Goal: Complete application form: Complete application form

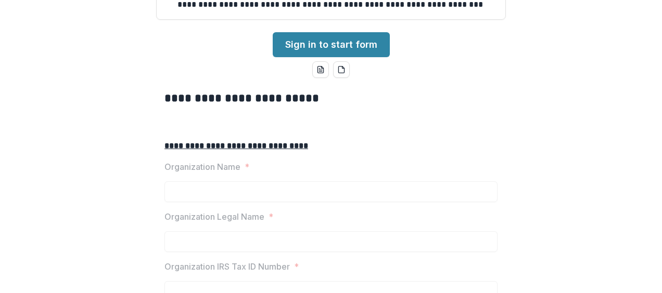
scroll to position [156, 0]
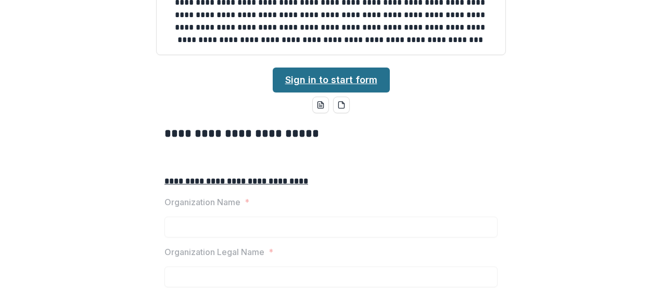
click at [358, 93] on link "Sign in to start form" at bounding box center [331, 80] width 117 height 25
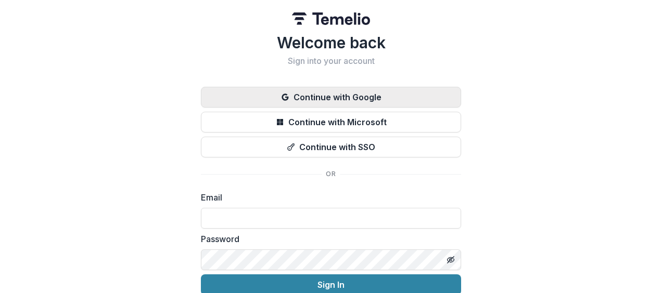
click at [366, 97] on button "Continue with Google" at bounding box center [331, 97] width 260 height 21
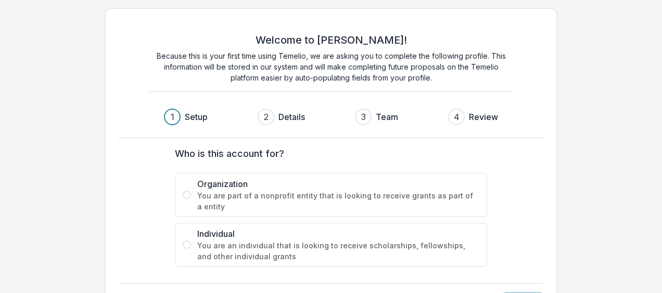
click at [191, 199] on label "Organization You are part of a nonprofit entity that is looking to receive gran…" at bounding box center [331, 195] width 312 height 44
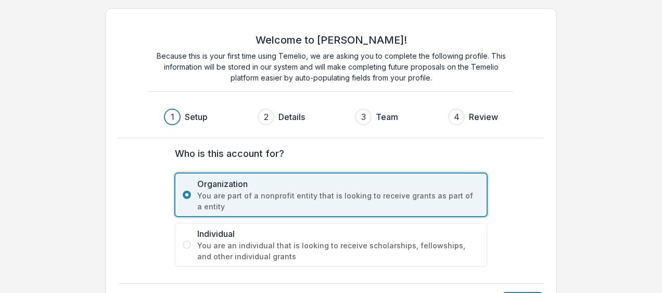
click at [658, 86] on div "Welcome to Temelio! Because this is your first time using Temelio, we are askin…" at bounding box center [331, 165] width 662 height 330
drag, startPoint x: 546, startPoint y: 203, endPoint x: 549, endPoint y: 193, distance: 9.7
click at [548, 200] on div "Welcome to Temelio! Because this is your first time using Temelio, we are askin…" at bounding box center [330, 165] width 451 height 314
click at [528, 290] on div "Next" at bounding box center [330, 295] width 425 height 25
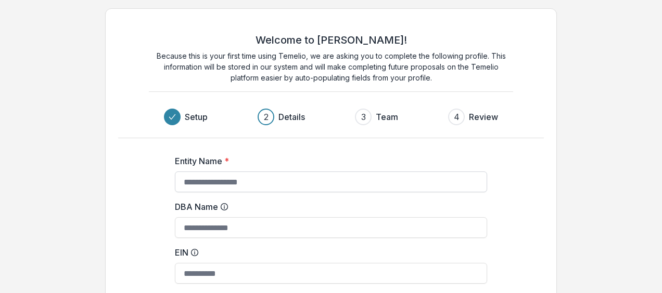
click at [193, 179] on input "Entity Name *" at bounding box center [331, 182] width 312 height 21
type input "**********"
click at [203, 273] on input "EIN" at bounding box center [331, 273] width 312 height 21
type input "**********"
click at [497, 226] on div "**********" at bounding box center [331, 241] width 416 height 207
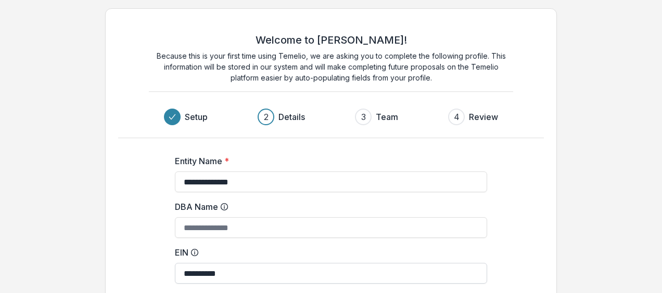
click at [466, 272] on input "**********" at bounding box center [331, 273] width 312 height 21
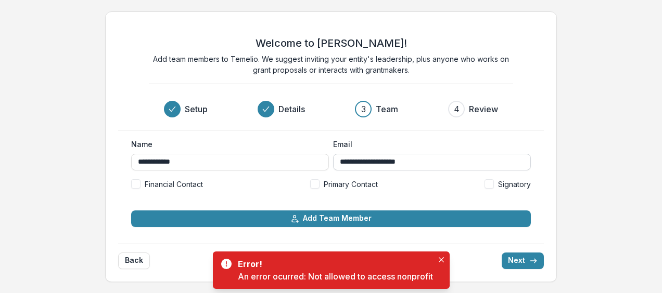
drag, startPoint x: 388, startPoint y: 163, endPoint x: 456, endPoint y: 163, distance: 68.1
click at [456, 163] on input "**********" at bounding box center [432, 162] width 198 height 17
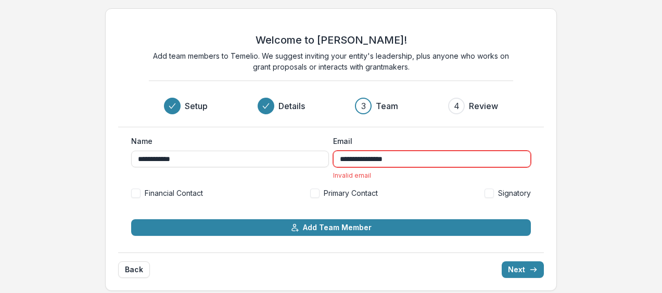
click at [501, 262] on button "Next" at bounding box center [522, 270] width 42 height 17
type input "**********"
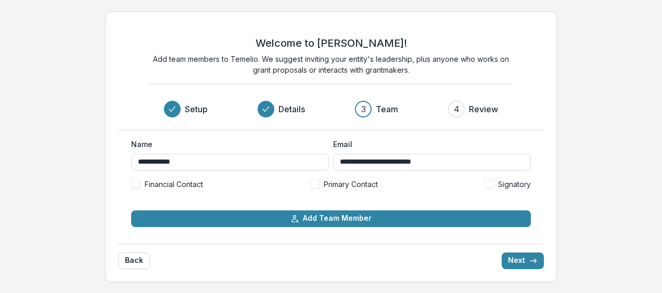
click at [316, 185] on span at bounding box center [314, 183] width 9 height 9
click at [136, 182] on span at bounding box center [135, 183] width 9 height 9
click at [487, 183] on span at bounding box center [488, 183] width 9 height 9
click at [526, 263] on button "Next" at bounding box center [522, 261] width 42 height 17
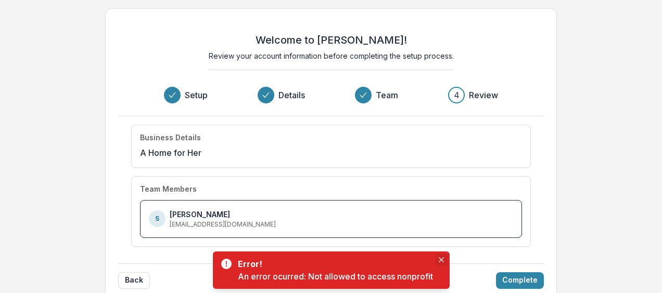
click at [442, 260] on icon "Close" at bounding box center [440, 259] width 5 height 5
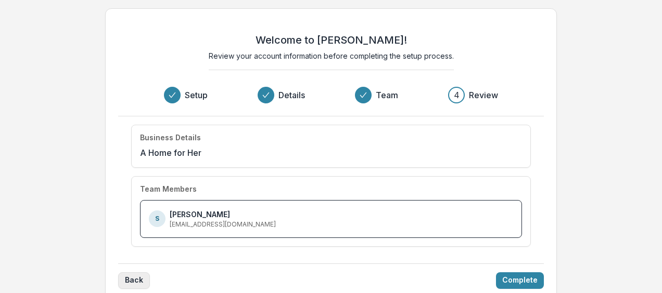
click at [133, 278] on button "Back" at bounding box center [134, 281] width 32 height 17
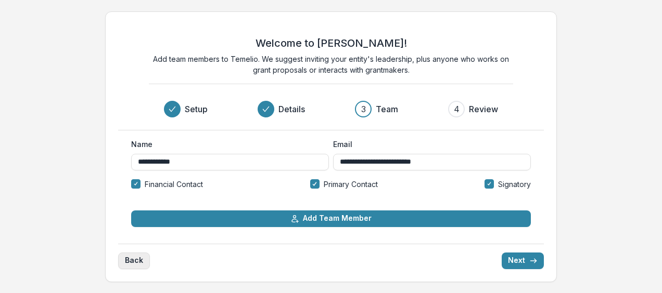
click at [131, 268] on button "Back" at bounding box center [134, 261] width 32 height 17
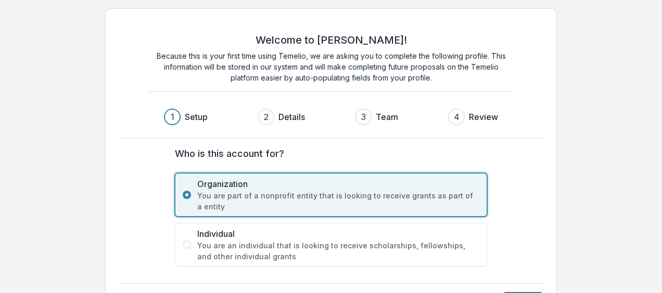
click at [526, 290] on div "Next" at bounding box center [330, 295] width 425 height 25
click at [528, 293] on html "Welcome to Temelio! Because this is your first time using Temelio, we are askin…" at bounding box center [331, 146] width 662 height 293
click at [529, 290] on div "Next" at bounding box center [330, 295] width 425 height 25
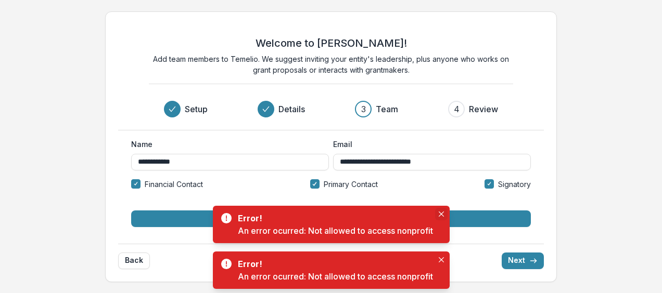
click at [442, 212] on icon "Close" at bounding box center [440, 214] width 5 height 5
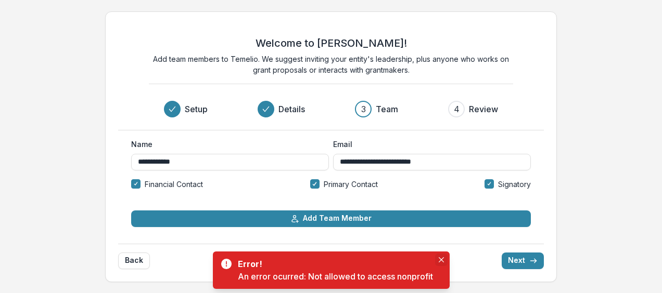
click at [440, 257] on icon "Close" at bounding box center [440, 259] width 5 height 5
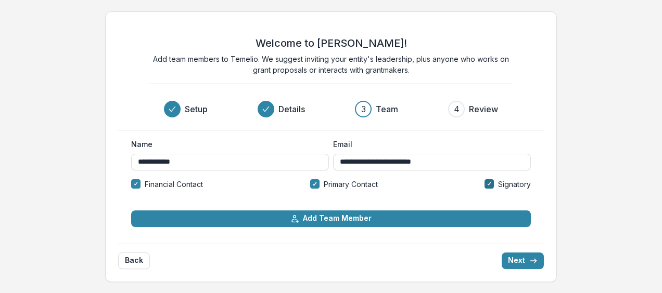
click at [490, 186] on icon at bounding box center [489, 184] width 5 height 4
click at [142, 185] on label "Financial Contact" at bounding box center [167, 184] width 72 height 11
click at [525, 262] on button "Next" at bounding box center [522, 261] width 42 height 17
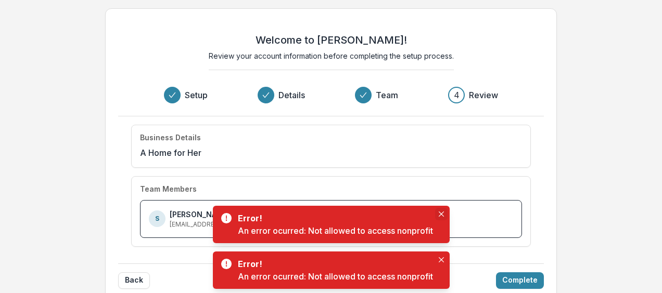
click at [440, 212] on icon "Close" at bounding box center [440, 214] width 5 height 5
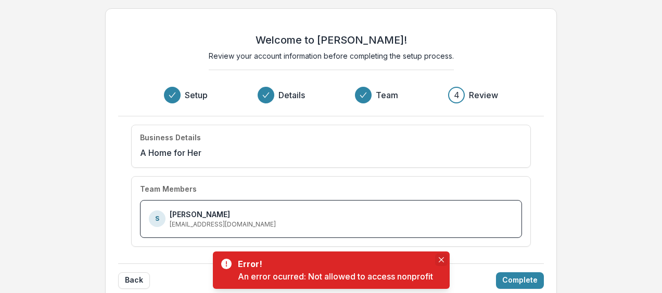
click at [443, 260] on icon "Close" at bounding box center [440, 259] width 5 height 5
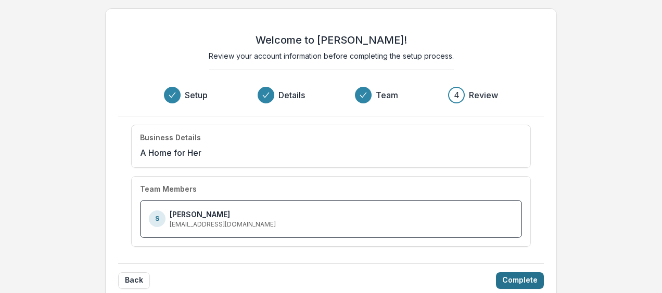
click at [515, 278] on button "Complete" at bounding box center [520, 281] width 48 height 17
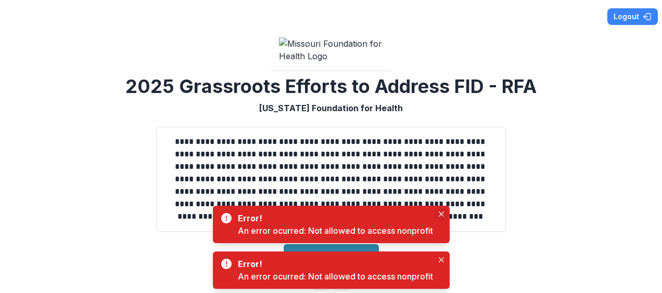
click at [442, 211] on button "Close" at bounding box center [441, 214] width 12 height 12
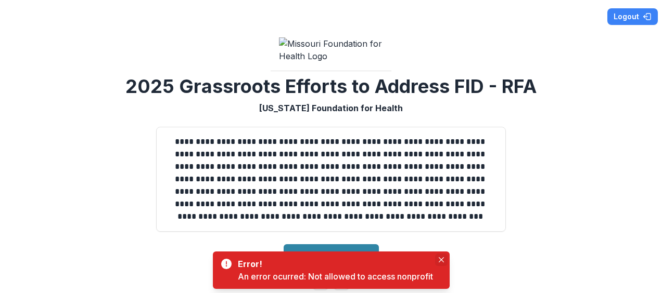
click at [441, 255] on button "Close" at bounding box center [441, 260] width 12 height 12
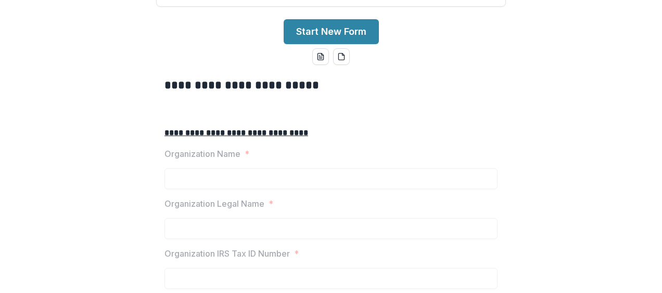
scroll to position [208, 0]
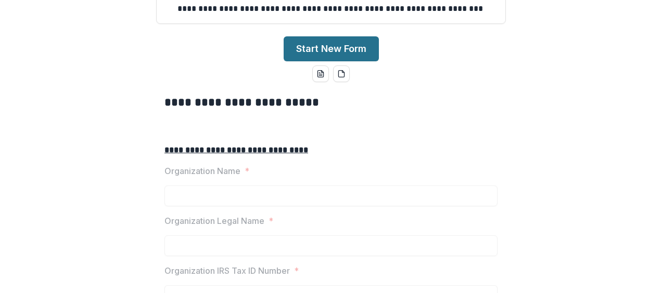
click at [340, 61] on button "Start New Form" at bounding box center [330, 48] width 95 height 25
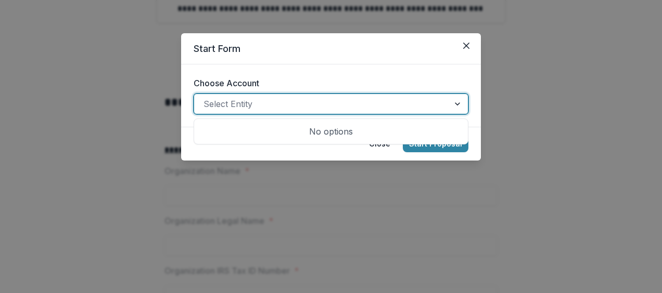
click at [457, 102] on div at bounding box center [458, 104] width 19 height 20
click at [337, 134] on div "No options" at bounding box center [330, 131] width 269 height 21
click at [401, 54] on header "Start Form" at bounding box center [331, 48] width 300 height 31
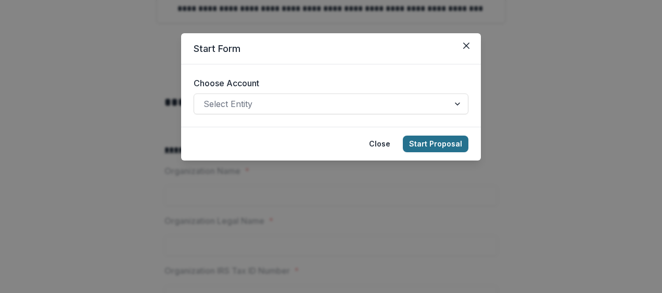
click at [436, 144] on button "Start Proposal" at bounding box center [436, 144] width 66 height 17
click at [440, 142] on button "Start Proposal" at bounding box center [436, 144] width 66 height 17
click at [448, 102] on div "Select Entity" at bounding box center [321, 104] width 255 height 17
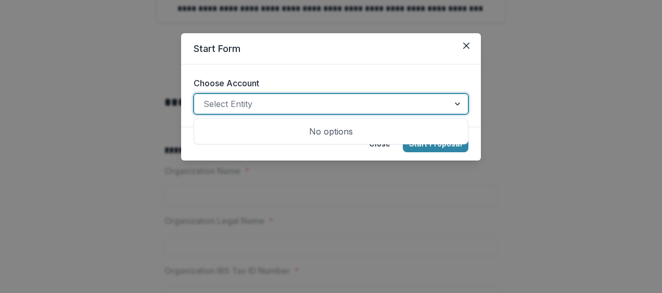
click at [370, 127] on div "No options" at bounding box center [330, 131] width 269 height 21
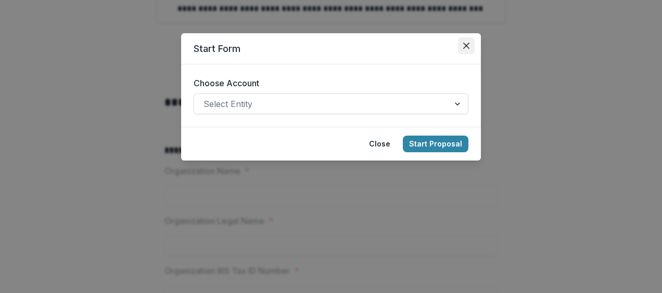
click at [465, 45] on icon "Close" at bounding box center [466, 46] width 6 height 6
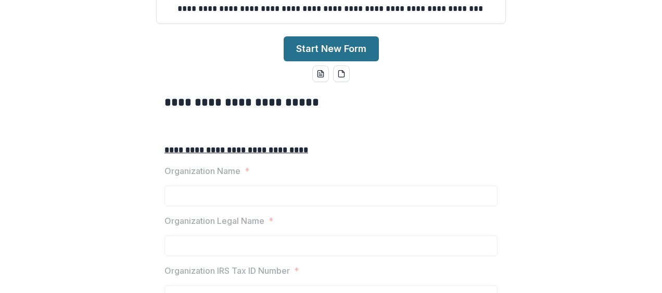
click at [346, 61] on button "Start New Form" at bounding box center [330, 48] width 95 height 25
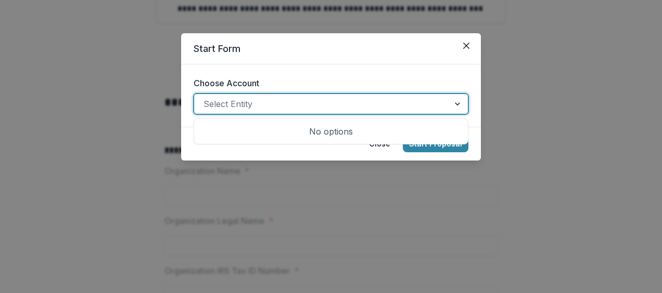
click at [462, 103] on div at bounding box center [458, 104] width 19 height 20
click at [405, 135] on div "No options" at bounding box center [330, 131] width 269 height 21
click at [465, 43] on icon "Close" at bounding box center [466, 46] width 6 height 6
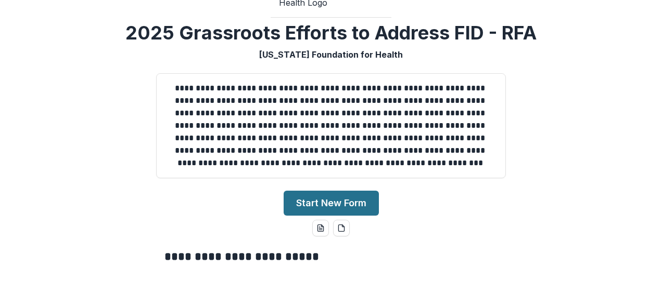
scroll to position [52, 0]
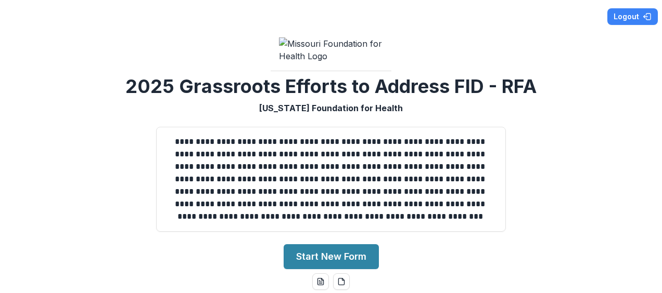
scroll to position [260, 0]
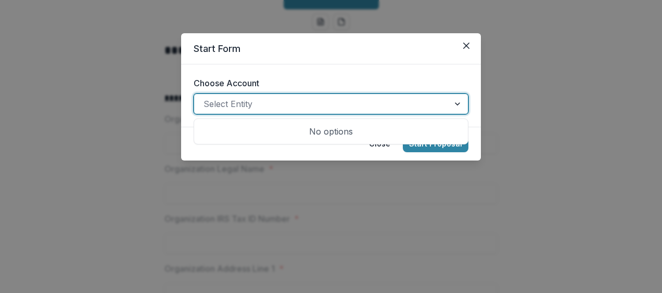
click at [460, 101] on div at bounding box center [458, 104] width 19 height 20
click at [340, 130] on div "No options" at bounding box center [330, 131] width 269 height 21
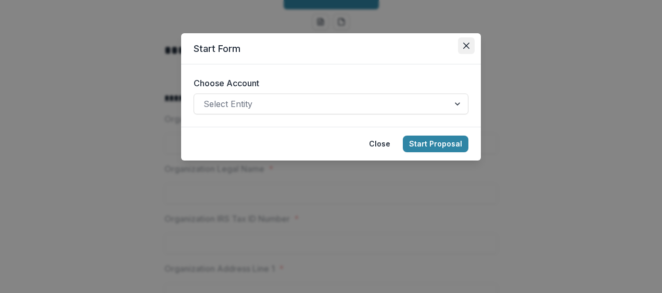
click at [468, 39] on button "Close" at bounding box center [466, 45] width 17 height 17
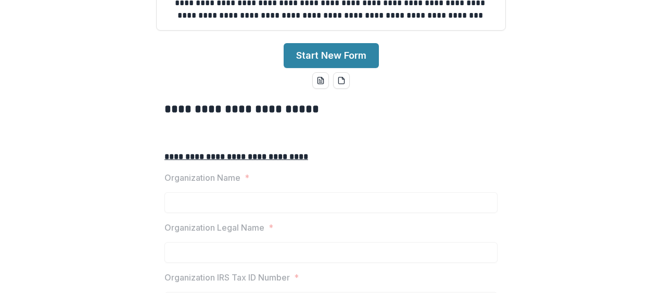
scroll to position [208, 0]
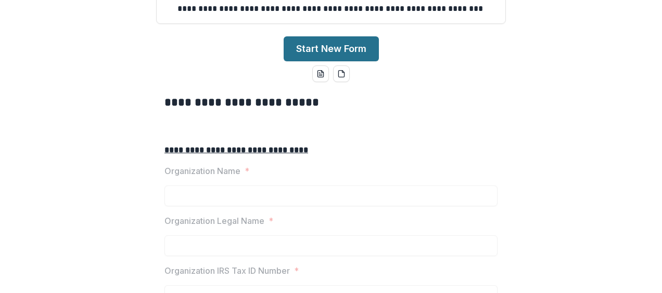
click at [353, 61] on button "Start New Form" at bounding box center [330, 48] width 95 height 25
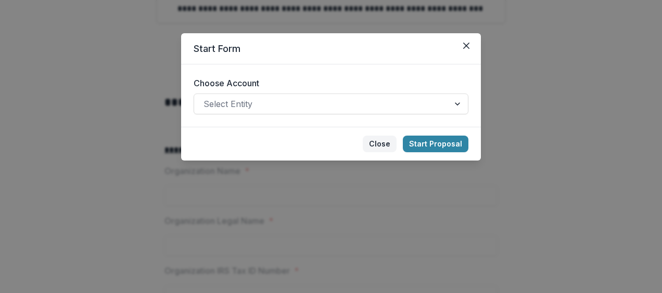
click at [381, 144] on button "Close" at bounding box center [379, 144] width 34 height 17
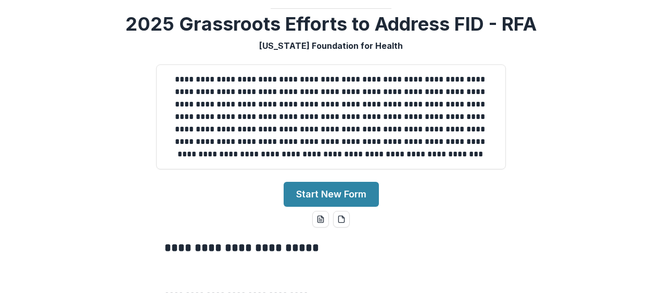
scroll to position [0, 0]
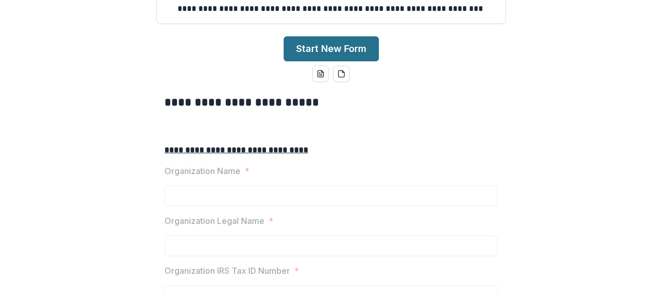
scroll to position [260, 0]
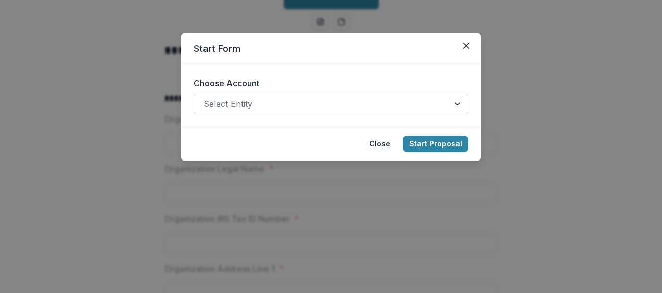
click at [457, 102] on div at bounding box center [458, 104] width 19 height 20
click at [470, 50] on button "Close" at bounding box center [466, 45] width 17 height 17
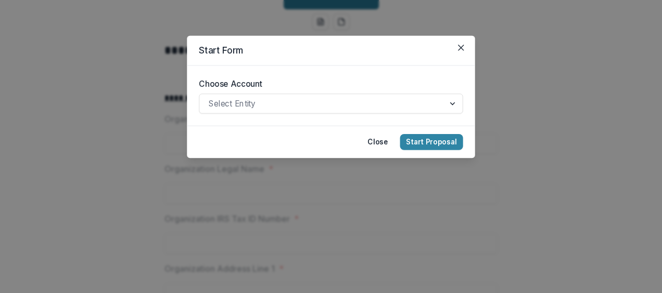
click at [323, 76] on form "Choose Account Select Entity" at bounding box center [331, 96] width 288 height 60
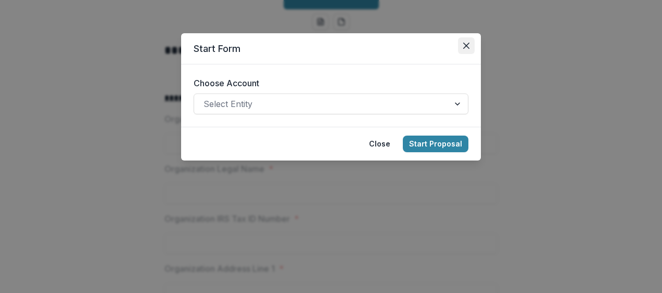
click at [468, 44] on icon "Close" at bounding box center [466, 46] width 6 height 6
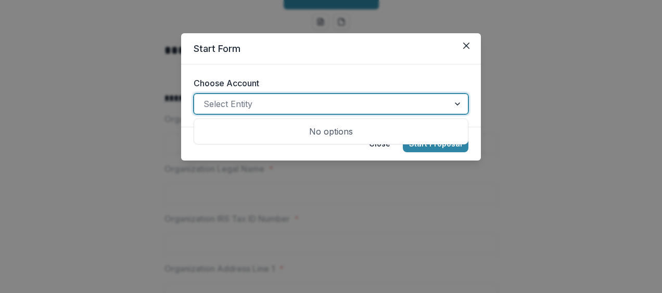
click at [457, 102] on div at bounding box center [458, 104] width 19 height 20
click at [463, 45] on icon "Close" at bounding box center [466, 46] width 6 height 6
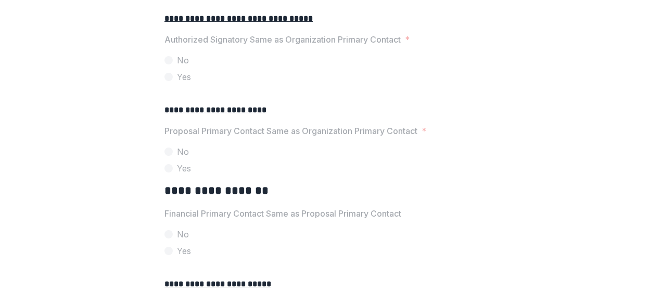
scroll to position [1801, 0]
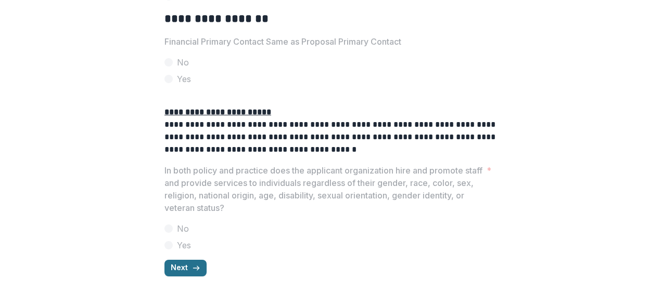
click at [192, 267] on icon "button" at bounding box center [196, 268] width 8 height 8
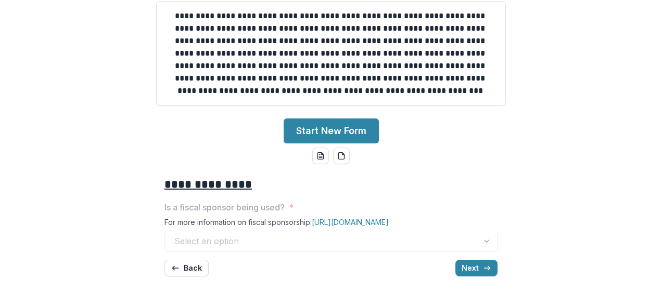
scroll to position [213, 0]
click at [486, 244] on div "Select an option" at bounding box center [330, 241] width 333 height 21
click at [191, 264] on button "Back" at bounding box center [186, 268] width 44 height 17
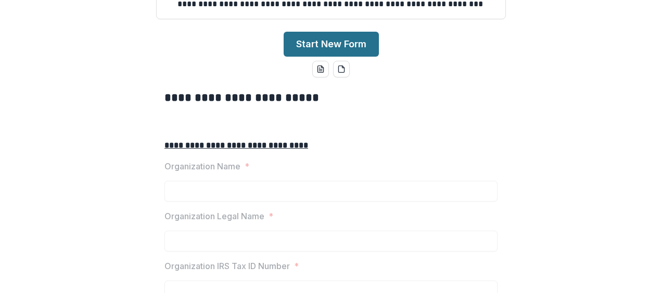
click at [341, 57] on button "Start New Form" at bounding box center [330, 44] width 95 height 25
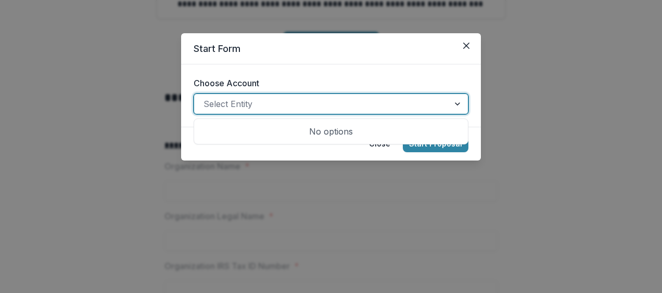
click at [458, 102] on div at bounding box center [458, 104] width 19 height 20
type input "**********"
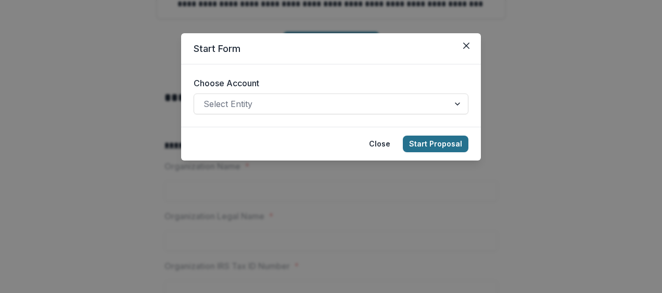
click at [438, 147] on button "Start Proposal" at bounding box center [436, 144] width 66 height 17
click at [437, 137] on button "Start Proposal" at bounding box center [436, 144] width 66 height 17
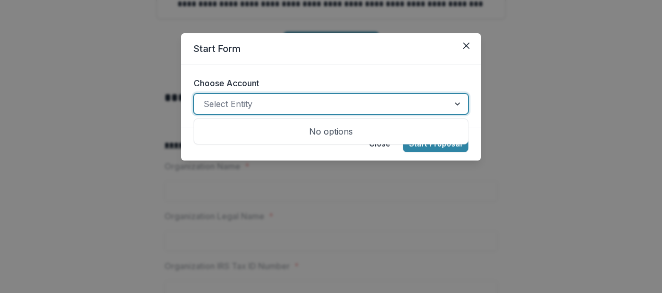
click at [327, 103] on div at bounding box center [321, 104] width 236 height 15
type input "**********"
click at [330, 102] on div at bounding box center [321, 104] width 236 height 15
click at [468, 44] on icon "Close" at bounding box center [466, 46] width 6 height 6
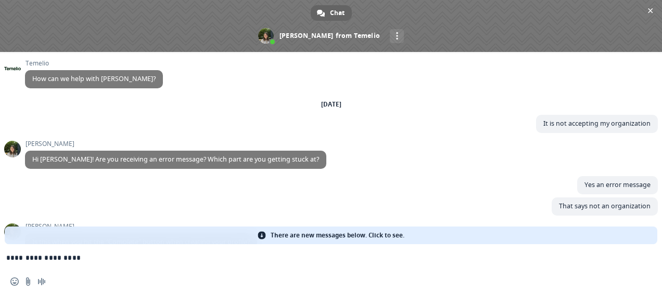
scroll to position [154, 0]
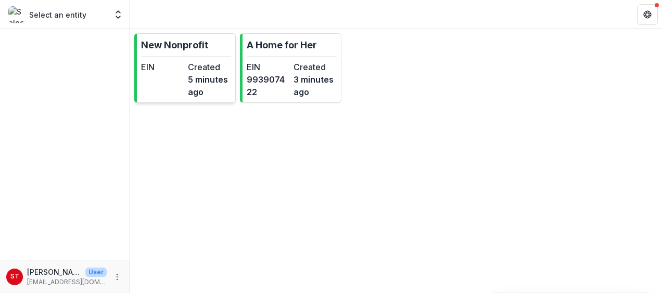
click at [221, 84] on dd "5 minutes ago" at bounding box center [209, 85] width 43 height 25
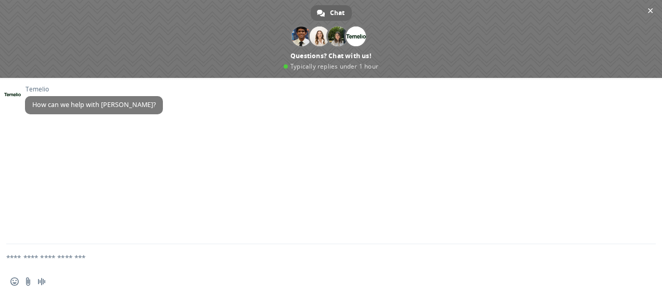
click at [39, 261] on textarea "Compose your message..." at bounding box center [318, 257] width 624 height 26
type textarea "**********"
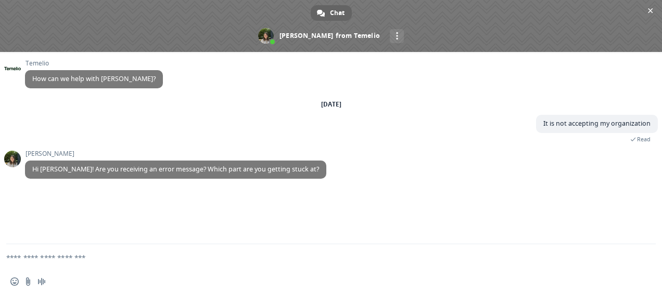
click at [81, 266] on textarea "Compose your message..." at bounding box center [318, 257] width 624 height 26
type textarea "**********"
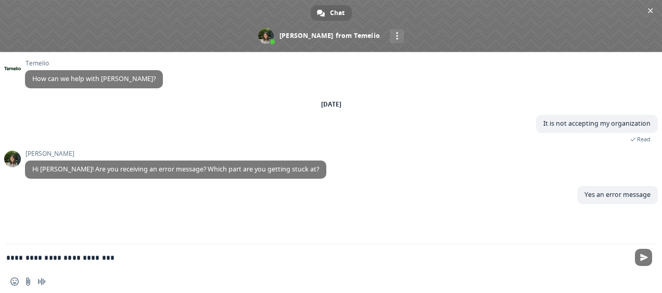
type textarea "**********"
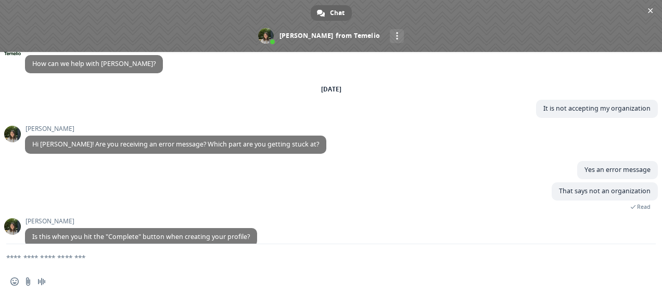
scroll to position [30, 0]
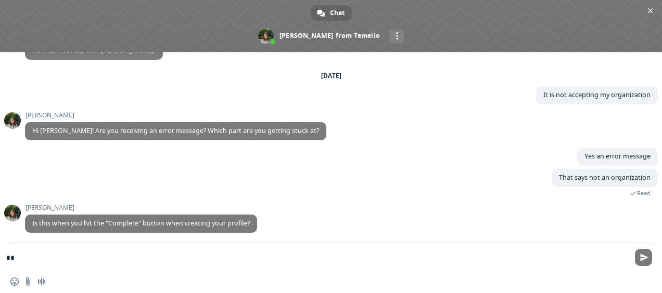
type textarea "***"
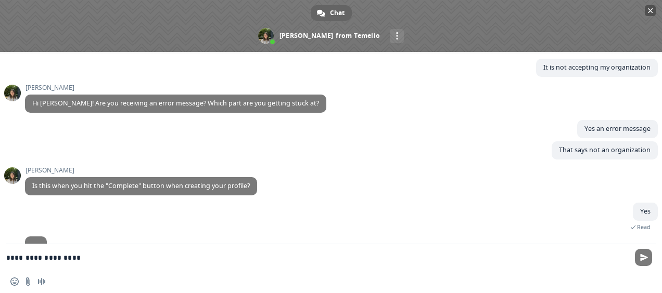
scroll to position [77, 0]
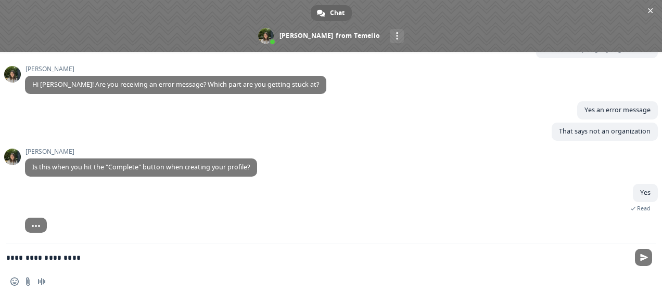
click at [29, 276] on div "Insert an emoji Send a file Audio message" at bounding box center [331, 281] width 662 height 23
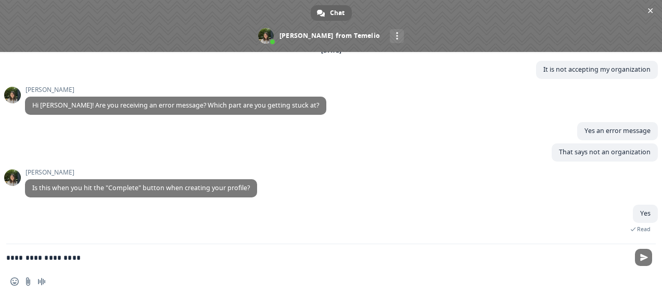
scroll to position [93, 0]
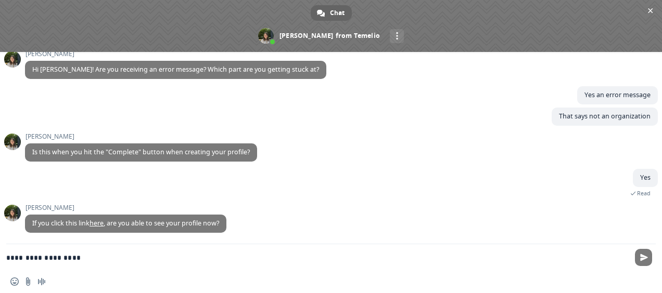
click at [84, 254] on textarea "**********" at bounding box center [318, 257] width 624 height 26
type textarea "**********"
click at [99, 222] on link "here" at bounding box center [96, 223] width 14 height 9
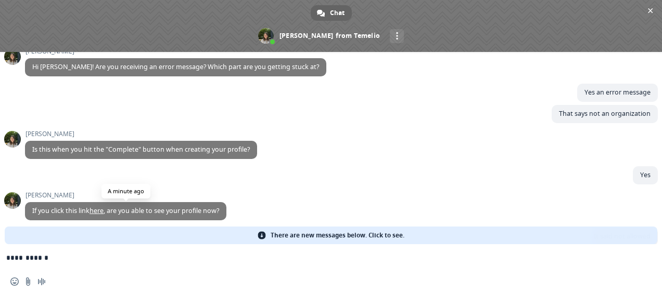
type textarea "**********"
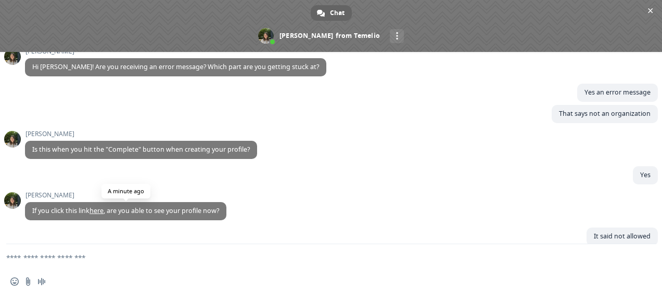
scroll to position [180, 0]
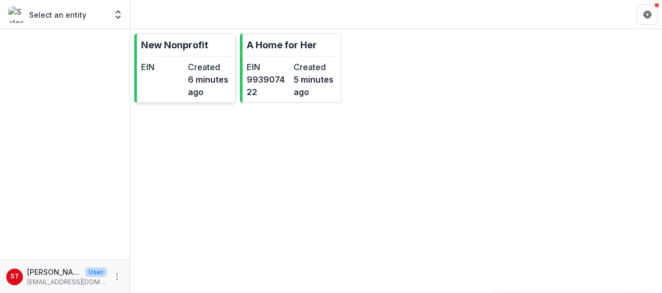
click at [205, 62] on dt "Created" at bounding box center [209, 67] width 43 height 12
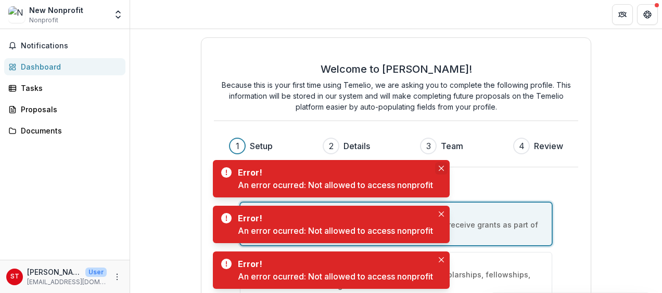
click at [438, 165] on button "Close" at bounding box center [441, 168] width 12 height 12
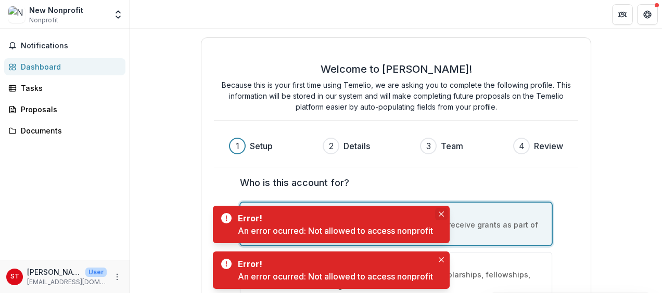
click at [443, 214] on icon "Close" at bounding box center [440, 214] width 5 height 5
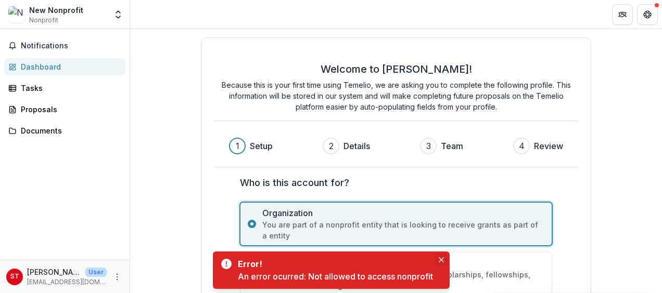
click at [446, 259] on button "Close" at bounding box center [441, 260] width 12 height 12
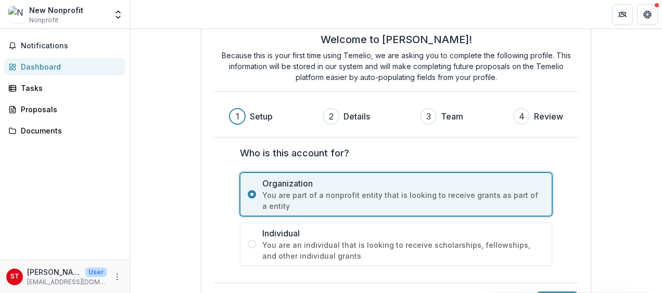
scroll to position [64, 0]
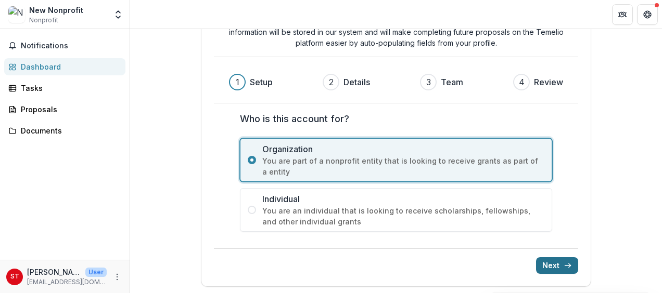
click at [555, 263] on button "Next" at bounding box center [557, 265] width 42 height 17
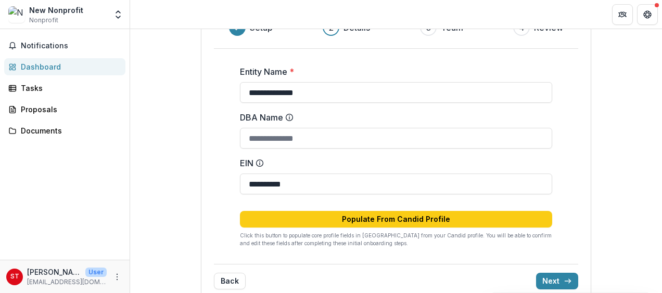
scroll to position [135, 0]
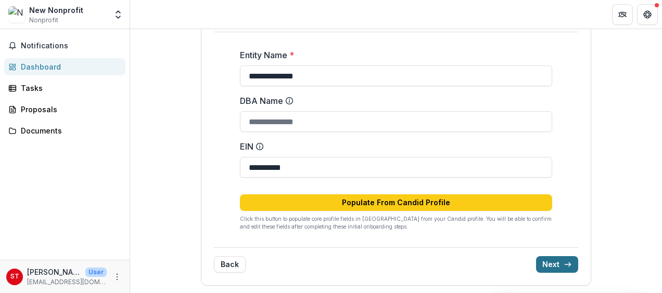
click at [556, 264] on button "Next" at bounding box center [557, 264] width 42 height 17
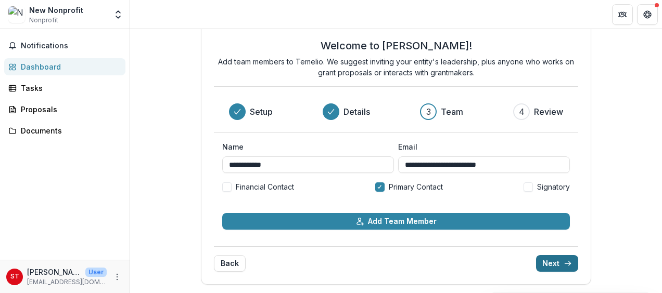
scroll to position [22, 0]
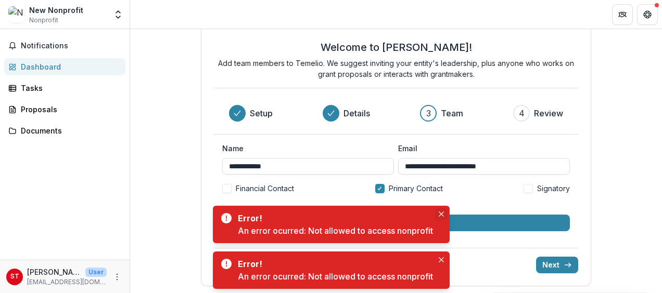
click at [442, 211] on button "Close" at bounding box center [441, 214] width 12 height 12
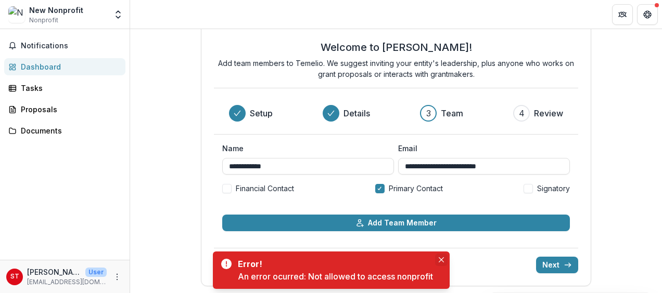
click at [442, 260] on icon "Close" at bounding box center [440, 259] width 5 height 5
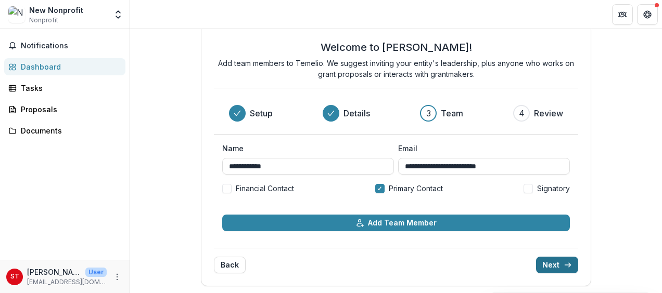
click at [558, 261] on button "Next" at bounding box center [557, 265] width 42 height 17
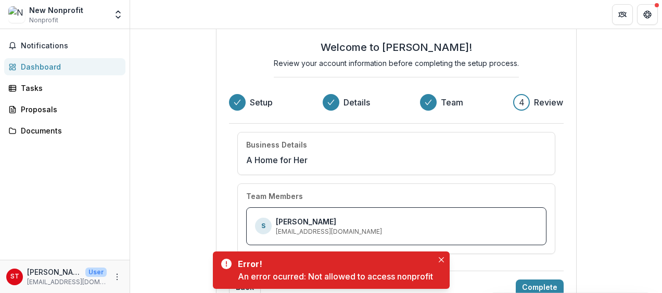
type textarea "**********"
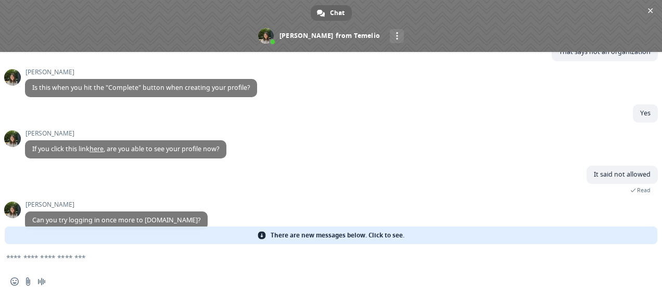
scroll to position [172, 0]
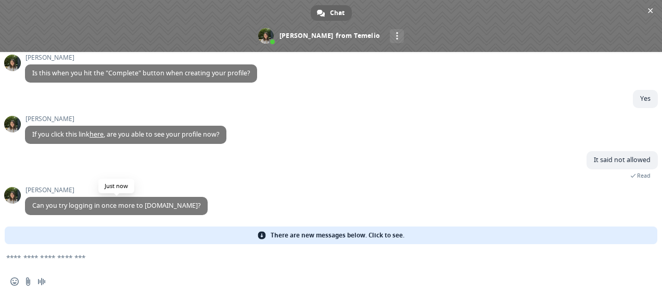
drag, startPoint x: 145, startPoint y: 205, endPoint x: 205, endPoint y: 210, distance: 60.6
click at [205, 210] on span "Can you try logging in once more to [DOMAIN_NAME]?" at bounding box center [116, 206] width 183 height 18
drag, startPoint x: 205, startPoint y: 210, endPoint x: 195, endPoint y: 202, distance: 13.0
copy span "app.trytemelio.com"
click at [36, 258] on textarea "Compose your message..." at bounding box center [318, 257] width 624 height 26
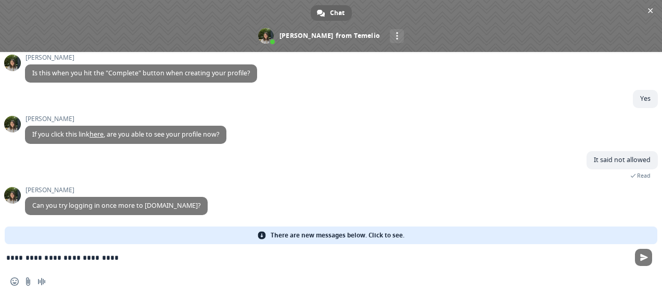
type textarea "**********"
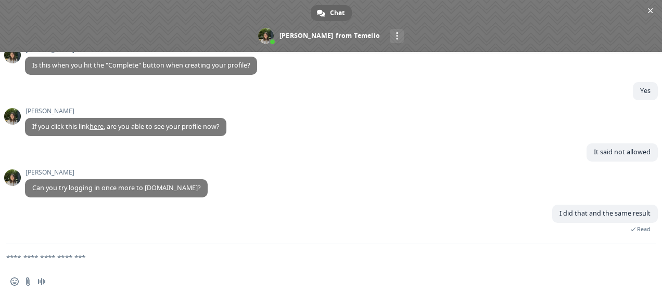
scroll to position [216, 0]
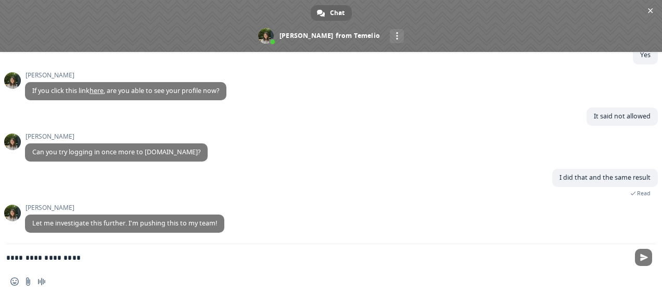
type textarea "**********"
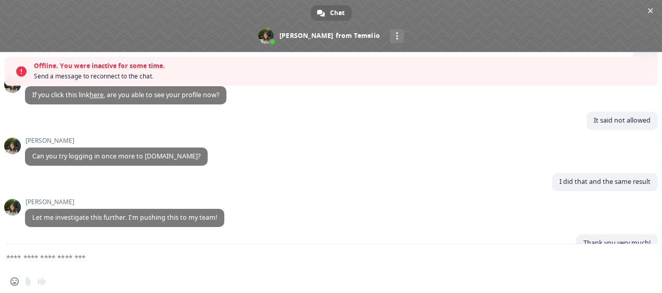
scroll to position [242, 0]
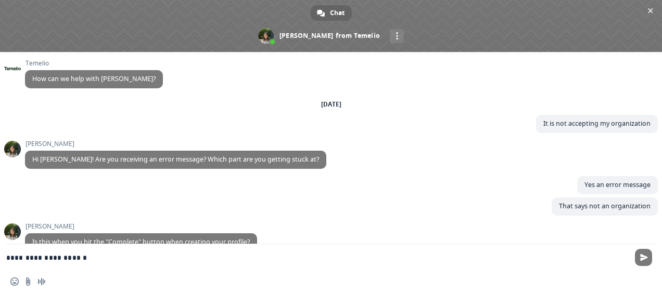
scroll to position [93, 0]
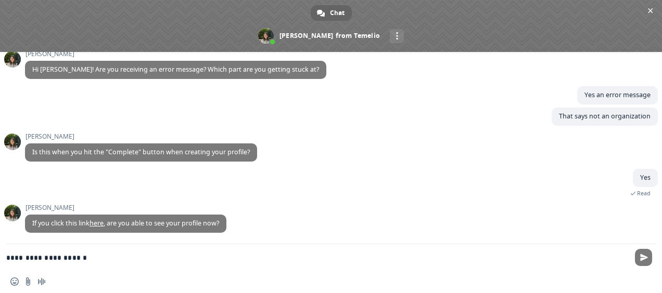
click at [89, 261] on textarea "**********" at bounding box center [318, 257] width 624 height 26
type textarea "**********"
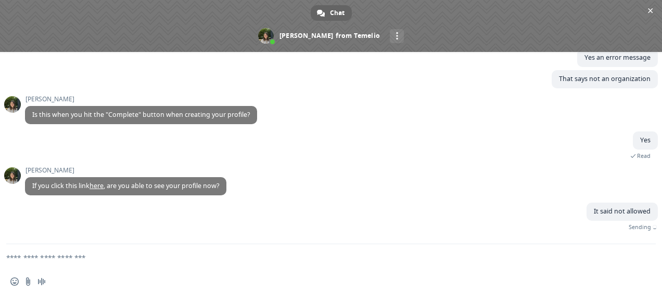
scroll to position [119, 0]
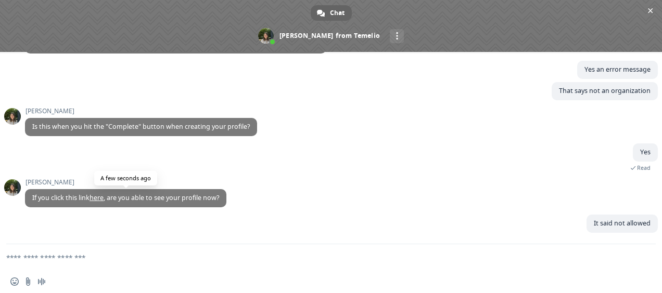
click at [98, 197] on link "here" at bounding box center [96, 197] width 14 height 9
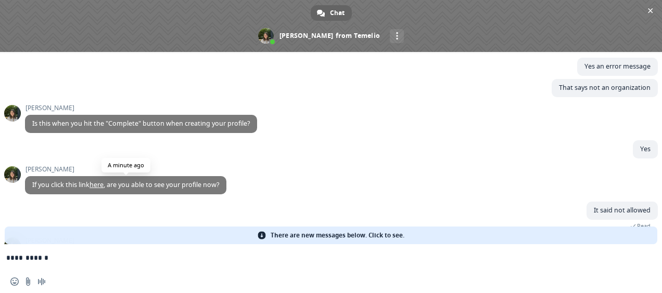
type textarea "**********"
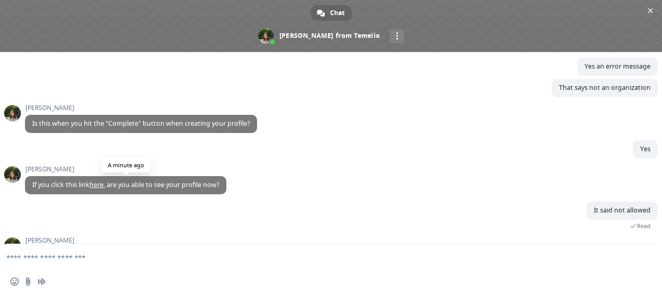
scroll to position [180, 0]
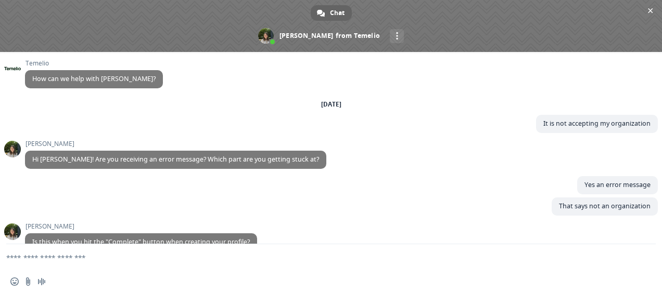
scroll to position [119, 0]
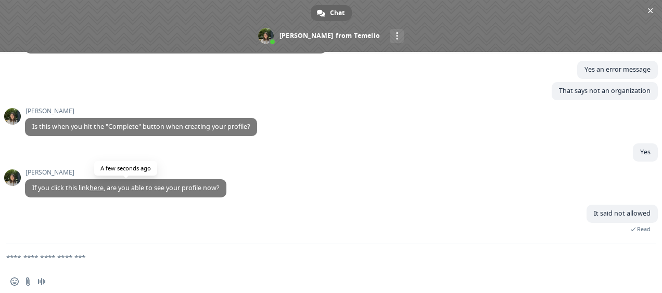
click at [100, 185] on link "here" at bounding box center [96, 188] width 14 height 9
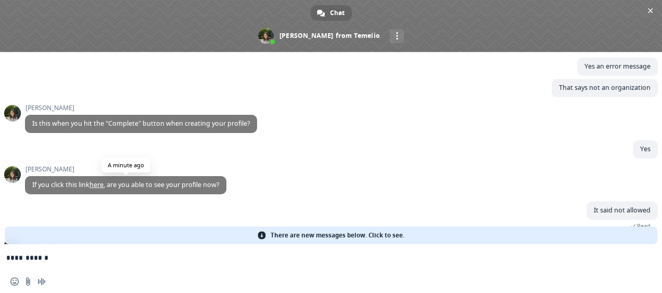
type textarea "**********"
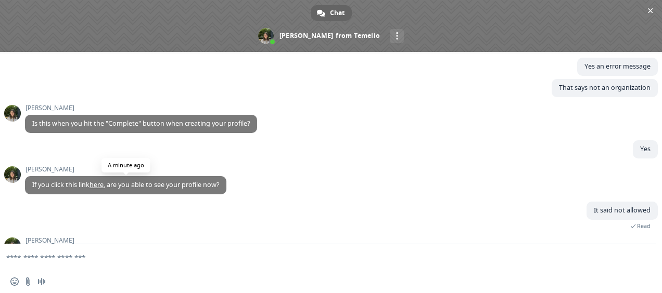
scroll to position [180, 0]
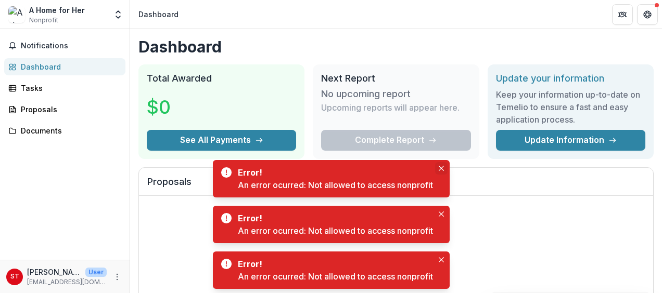
click at [442, 168] on icon "Close" at bounding box center [440, 168] width 5 height 5
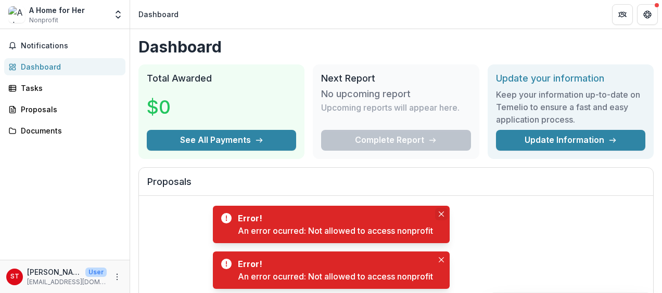
click at [441, 213] on icon "Close" at bounding box center [440, 214] width 5 height 5
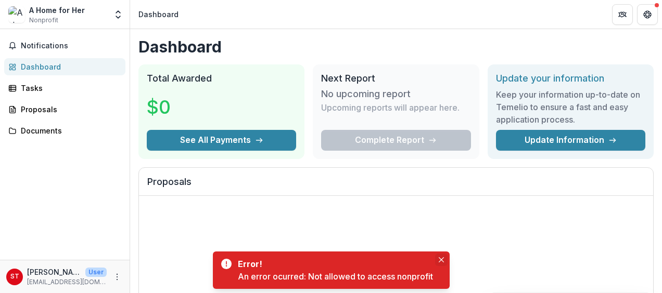
click at [441, 261] on icon "Close" at bounding box center [440, 259] width 5 height 5
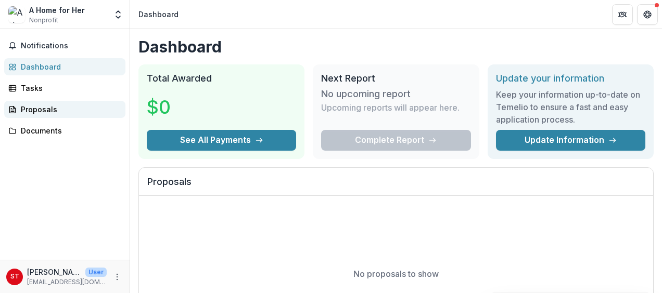
click at [50, 109] on div "Proposals" at bounding box center [69, 109] width 96 height 11
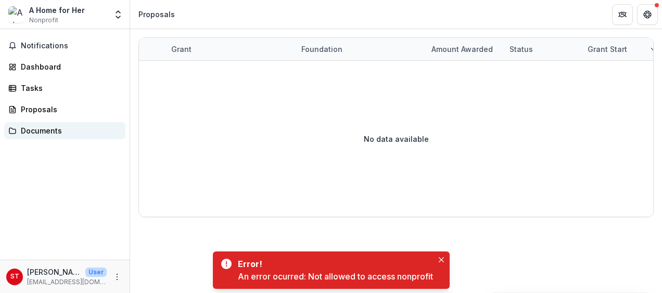
click at [55, 133] on div "Documents" at bounding box center [69, 130] width 96 height 11
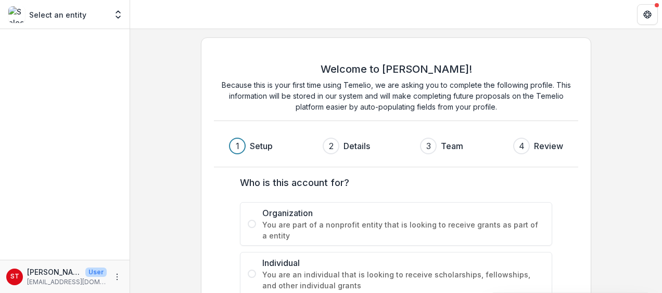
click at [257, 227] on label "Organization You are part of a nonprofit entity that is looking to receive gran…" at bounding box center [396, 224] width 312 height 44
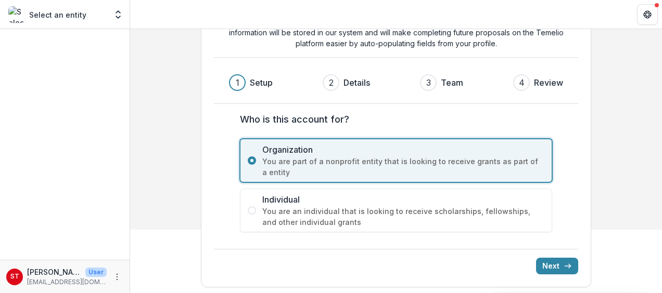
scroll to position [64, 0]
click at [564, 262] on icon "submit" at bounding box center [567, 266] width 8 height 8
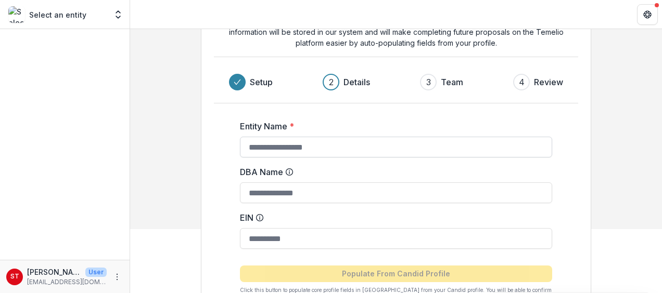
click at [280, 152] on input "Entity Name *" at bounding box center [396, 147] width 312 height 21
type input "**********"
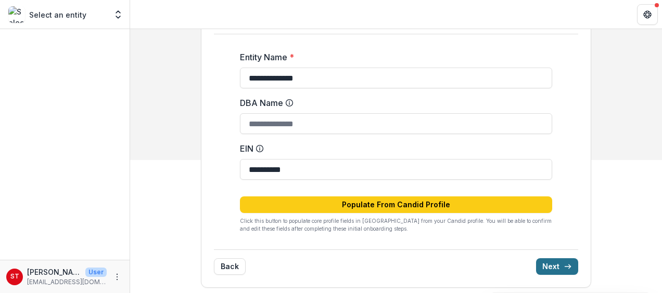
scroll to position [135, 0]
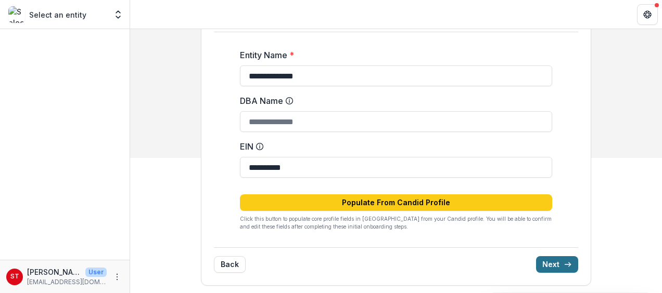
click at [564, 265] on line "submit" at bounding box center [567, 265] width 6 height 0
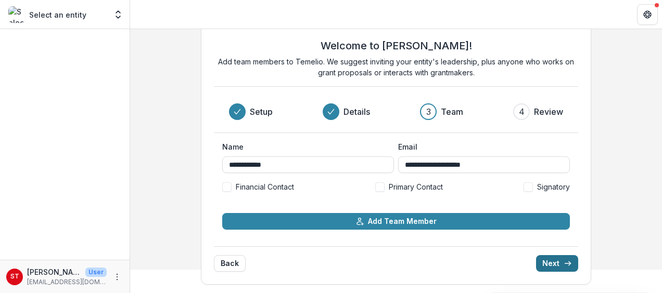
scroll to position [22, 0]
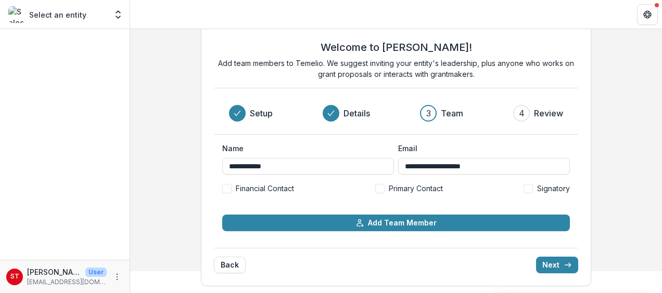
click at [383, 190] on label "Primary Contact" at bounding box center [409, 188] width 68 height 11
drag, startPoint x: 226, startPoint y: 184, endPoint x: 230, endPoint y: 191, distance: 8.7
click at [226, 186] on span at bounding box center [226, 188] width 9 height 9
click at [528, 191] on span at bounding box center [527, 188] width 9 height 9
click at [566, 261] on icon "submit" at bounding box center [567, 265] width 8 height 8
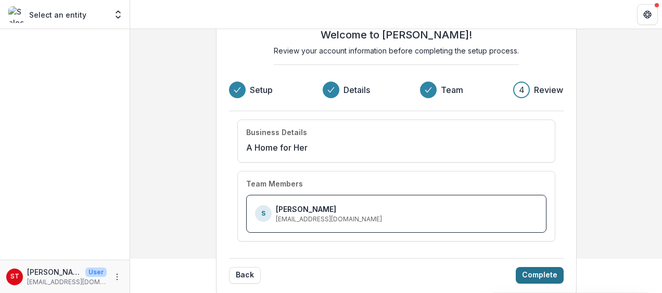
scroll to position [44, 0]
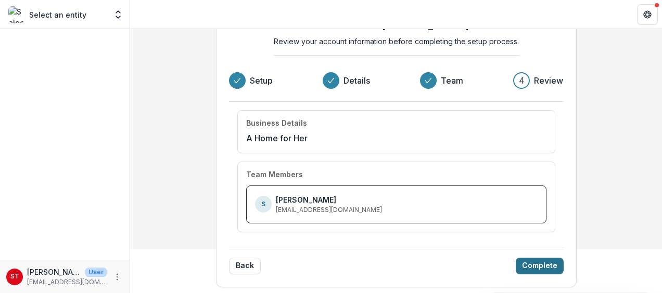
click at [547, 260] on button "Complete" at bounding box center [539, 266] width 48 height 17
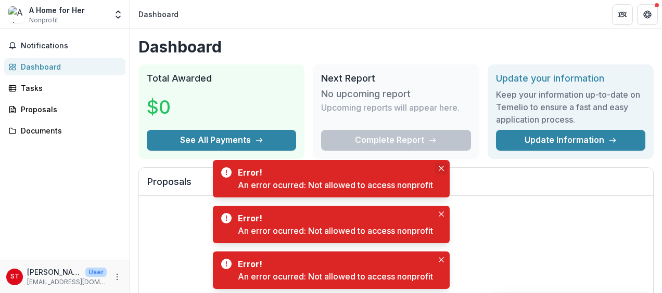
click at [445, 168] on button "Close" at bounding box center [441, 168] width 12 height 12
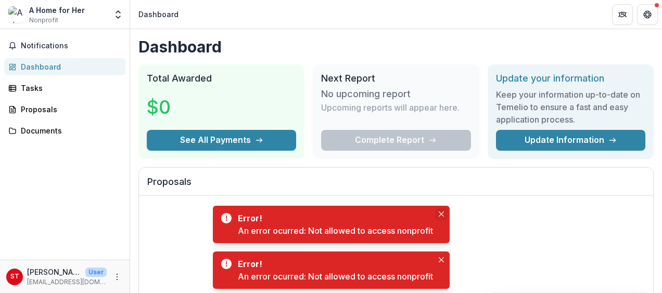
click at [442, 212] on icon "Close" at bounding box center [440, 214] width 5 height 5
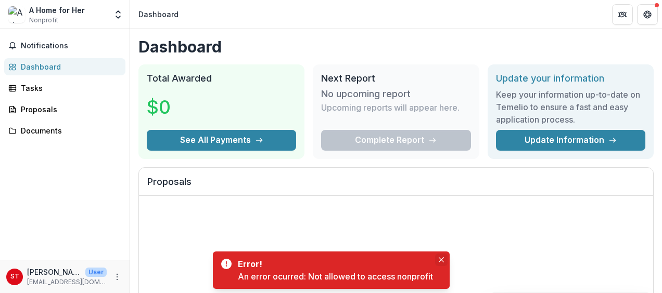
click at [441, 259] on icon "Close" at bounding box center [440, 259] width 5 height 5
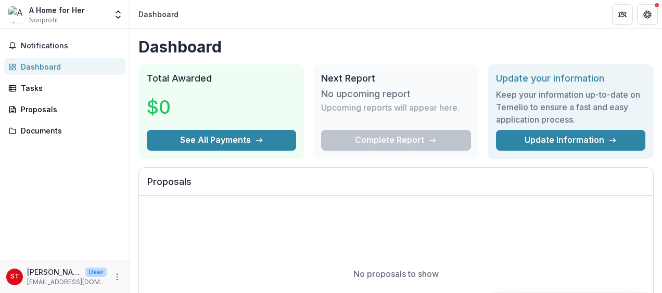
click at [15, 14] on img at bounding box center [16, 14] width 17 height 17
click at [60, 12] on div "A Home for Her" at bounding box center [57, 10] width 56 height 11
click at [53, 40] on button "Notifications" at bounding box center [64, 45] width 121 height 17
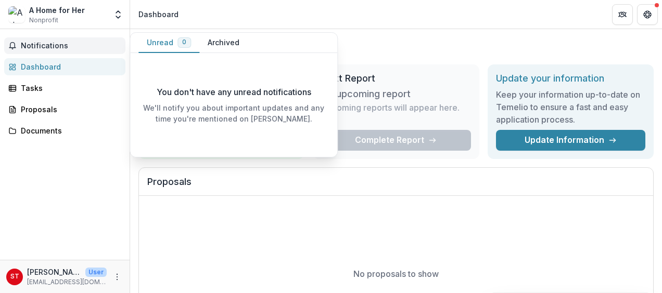
click at [50, 75] on div "Notifications Unread 0 Archived You don't have any unread notifications We'll n…" at bounding box center [64, 144] width 129 height 231
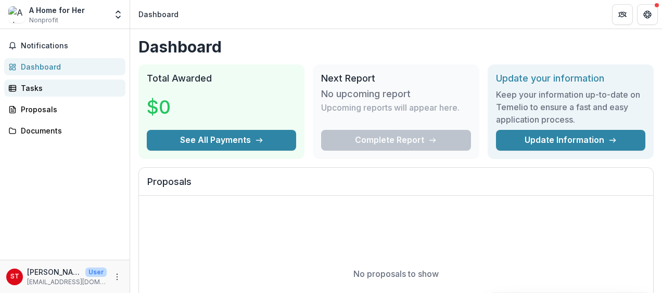
click at [48, 91] on div "Tasks" at bounding box center [69, 88] width 96 height 11
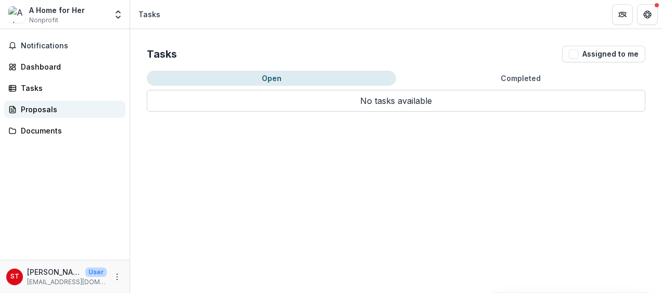
click at [53, 107] on div "Proposals" at bounding box center [69, 109] width 96 height 11
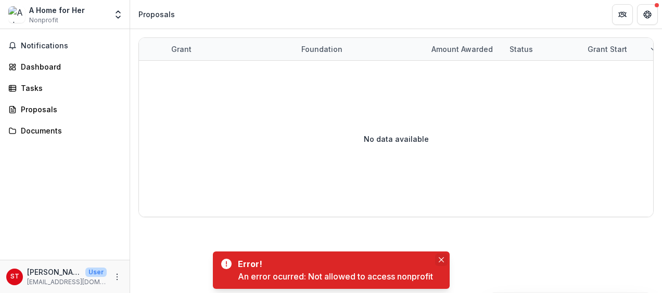
click at [438, 260] on button "Close" at bounding box center [441, 260] width 12 height 12
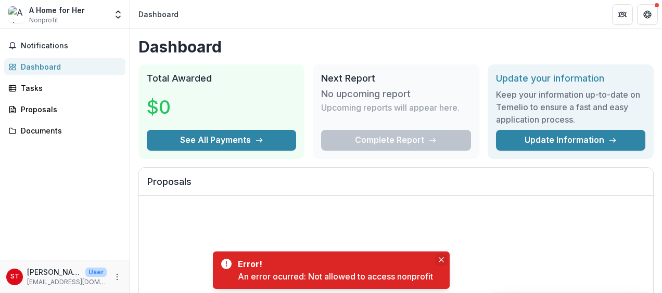
click at [440, 257] on button "Close" at bounding box center [441, 260] width 12 height 12
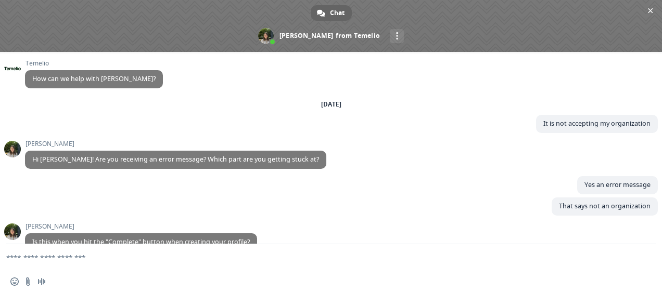
scroll to position [242, 0]
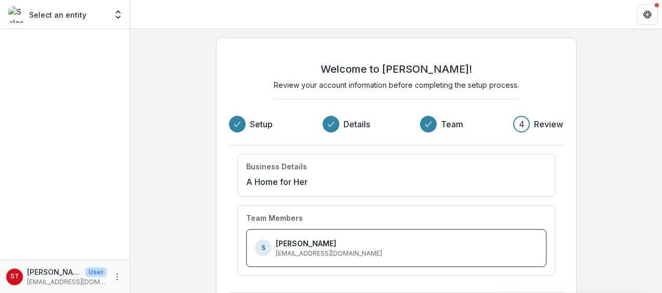
scroll to position [44, 0]
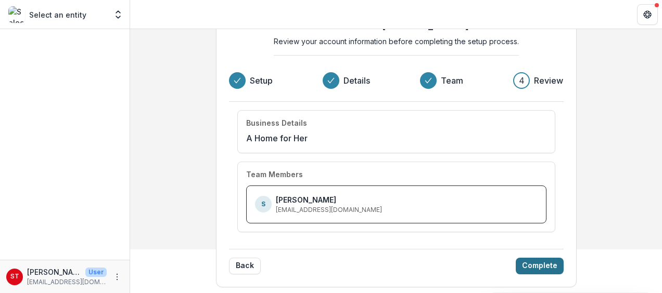
click at [536, 266] on button "Complete" at bounding box center [539, 266] width 48 height 17
